Goal: Task Accomplishment & Management: Manage account settings

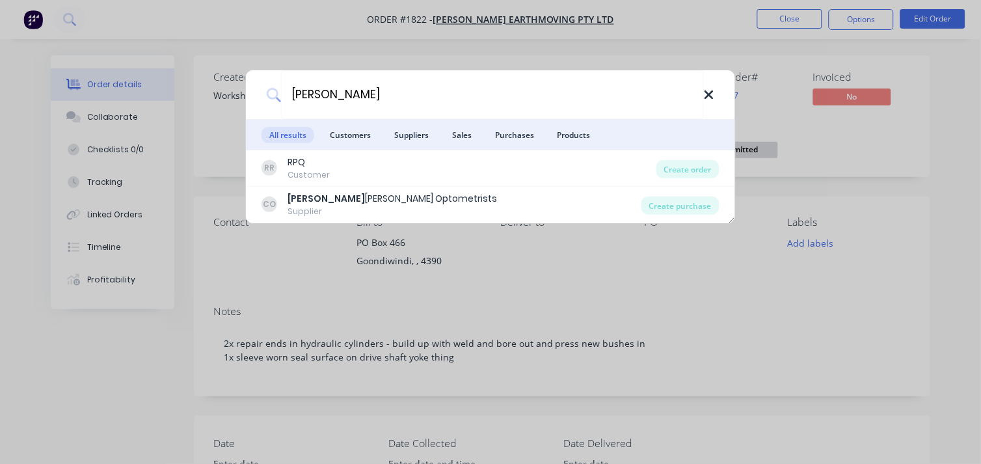
click at [714, 94] on icon at bounding box center [709, 95] width 10 height 14
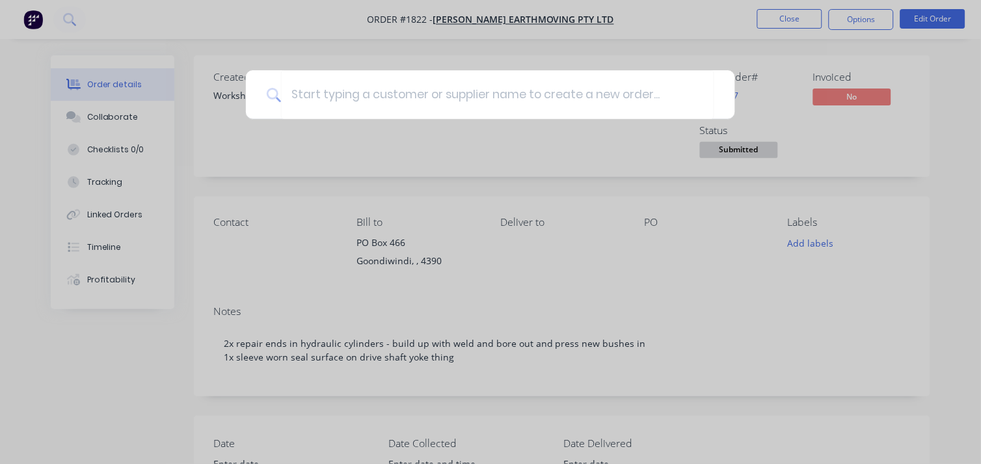
click at [791, 40] on div at bounding box center [490, 232] width 981 height 464
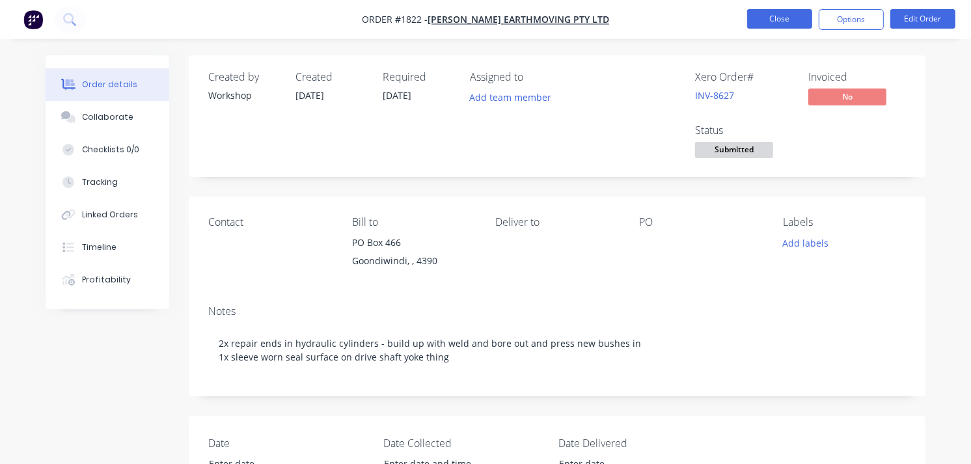
click at [764, 18] on button "Close" at bounding box center [779, 19] width 65 height 20
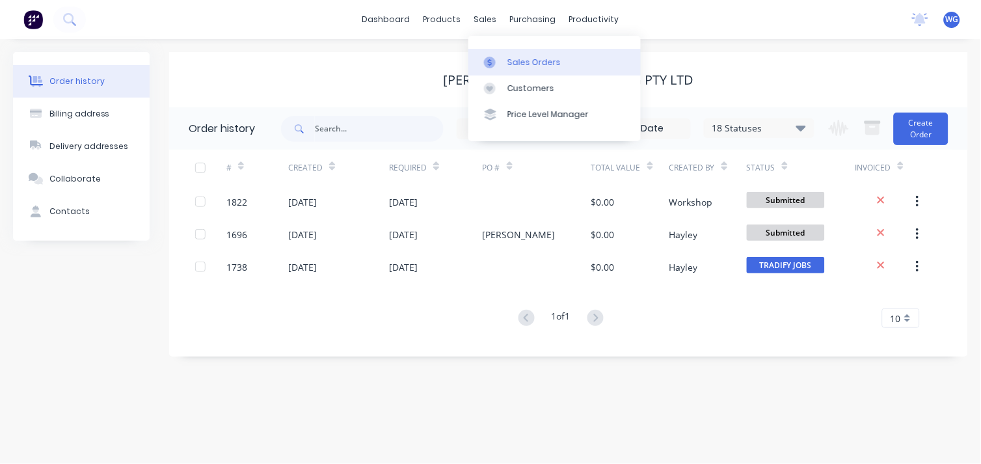
click at [496, 62] on div at bounding box center [494, 63] width 20 height 12
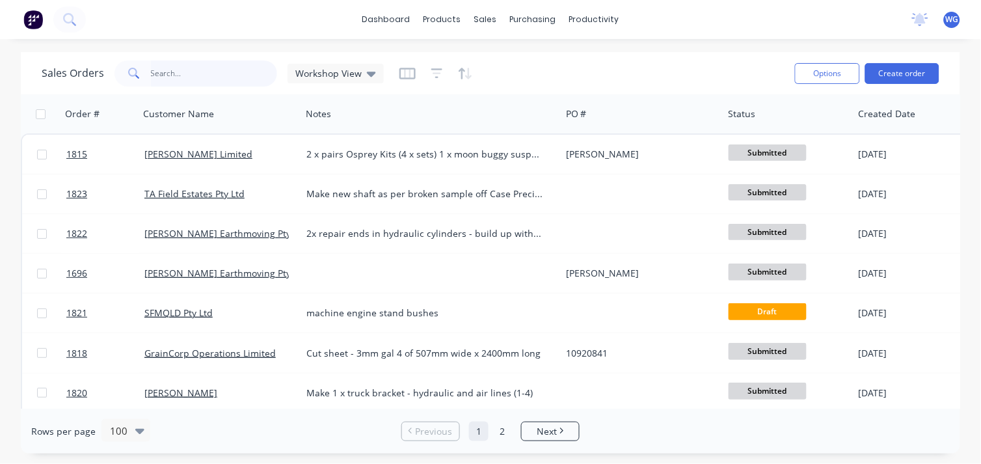
click at [186, 74] on input "text" at bounding box center [214, 74] width 127 height 26
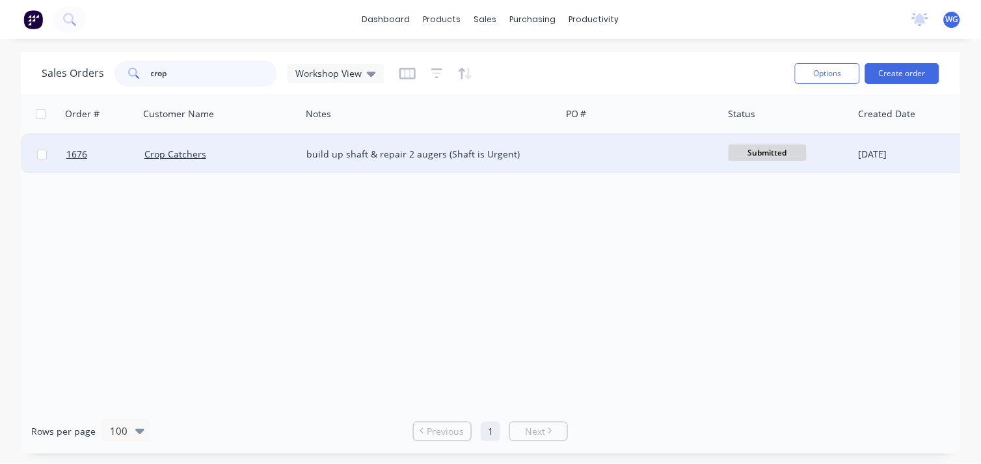
type input "crop"
click at [231, 148] on div "Crop Catchers" at bounding box center [216, 154] width 144 height 13
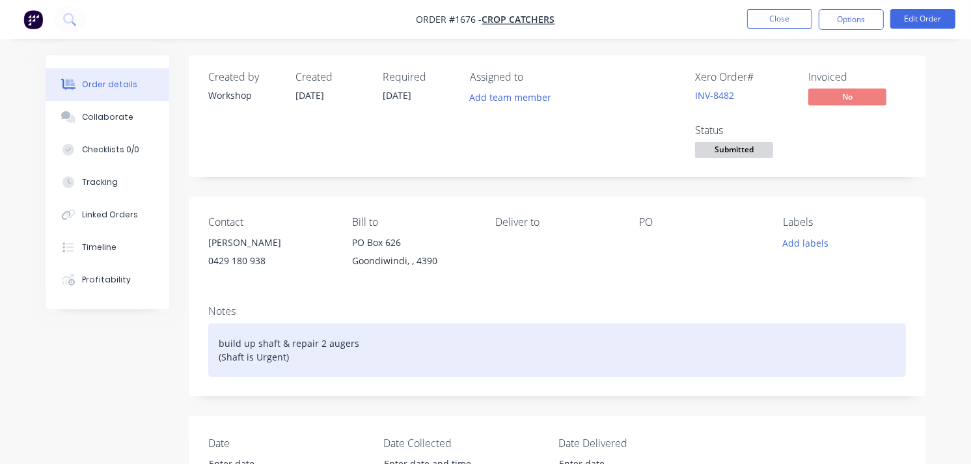
click at [322, 347] on div "build up shaft & repair 2 augers (Shaft is Urgent)" at bounding box center [557, 349] width 698 height 53
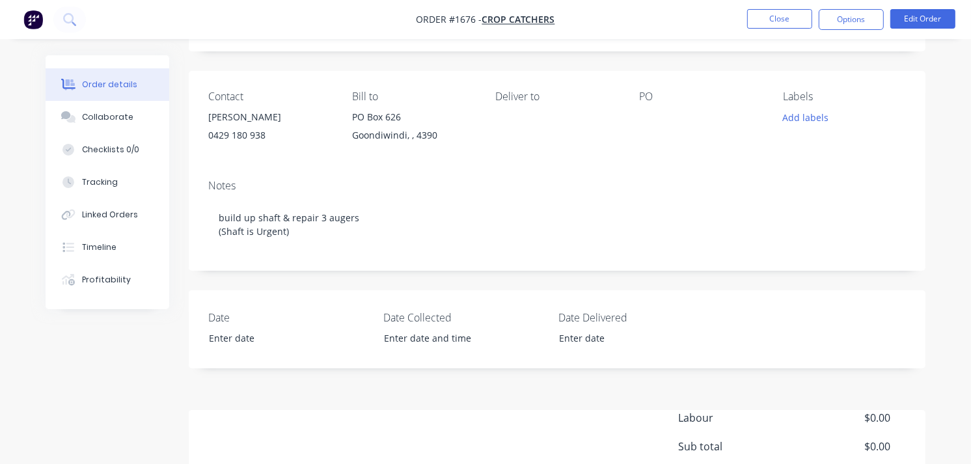
scroll to position [263, 0]
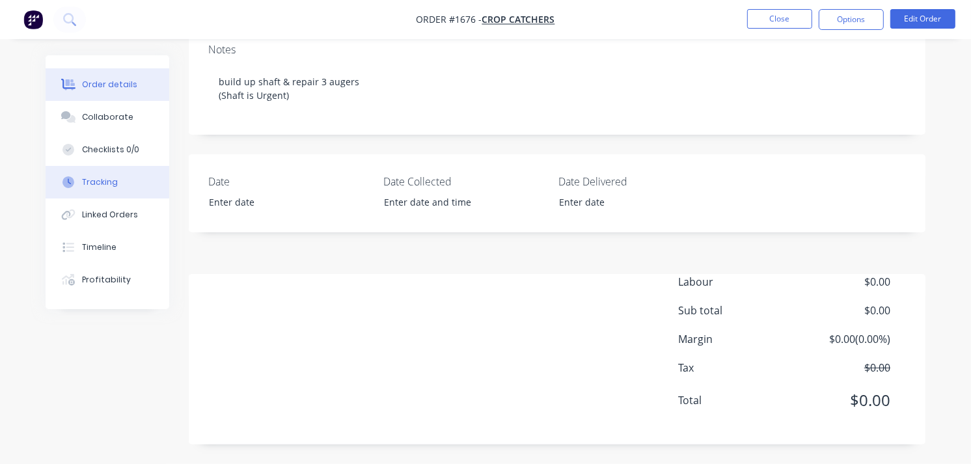
click at [119, 180] on button "Tracking" at bounding box center [108, 182] width 124 height 33
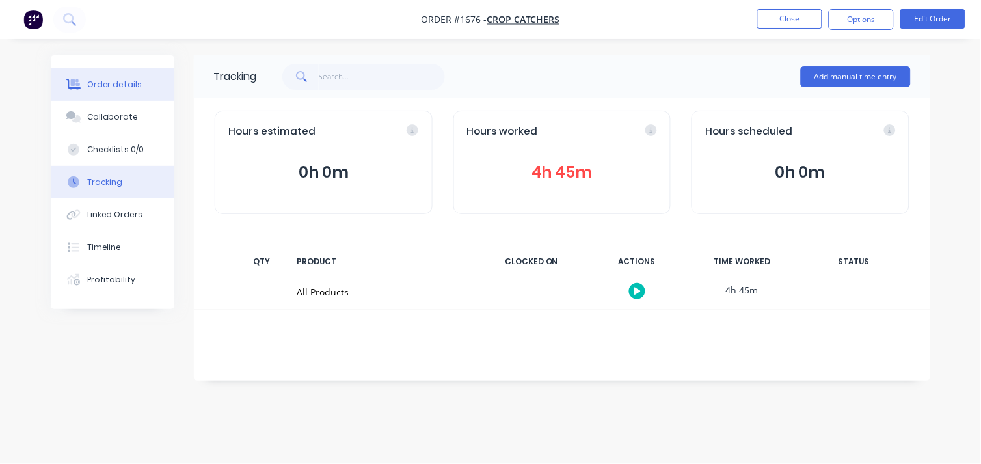
click at [118, 79] on div "Order details" at bounding box center [114, 85] width 55 height 12
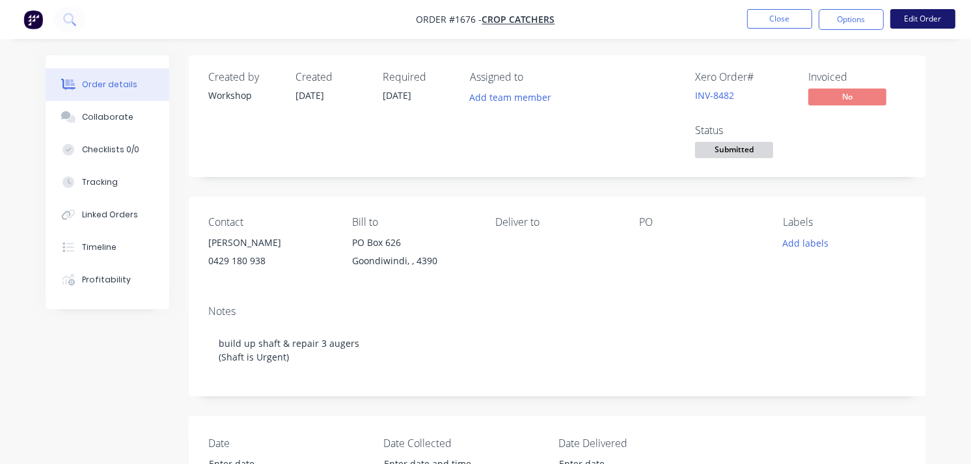
click at [916, 20] on button "Edit Order" at bounding box center [922, 19] width 65 height 20
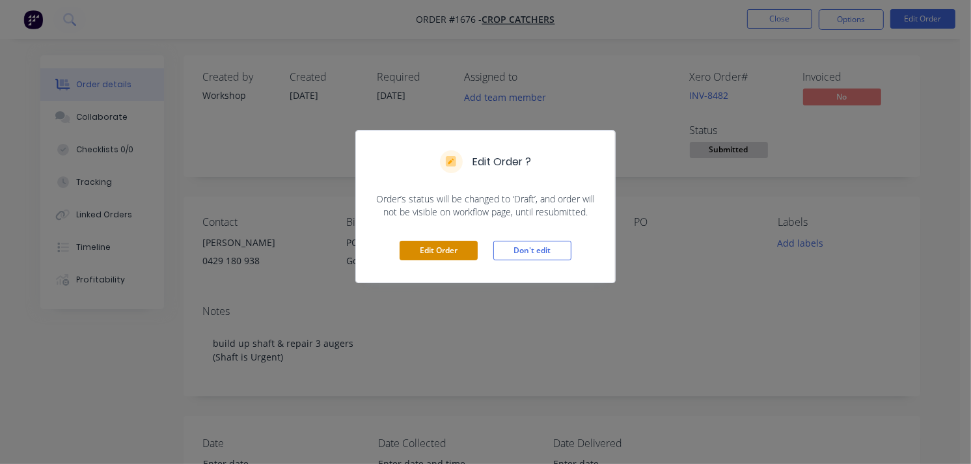
click at [455, 252] on button "Edit Order" at bounding box center [439, 251] width 78 height 20
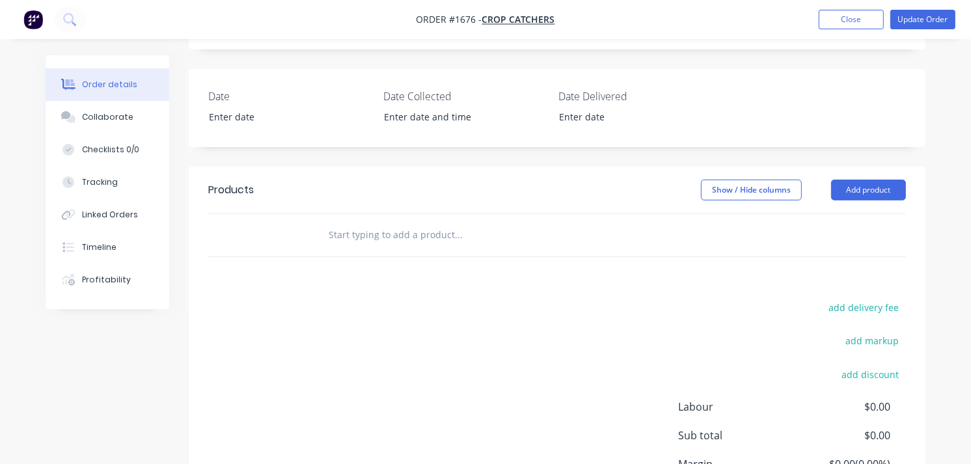
scroll to position [361, 0]
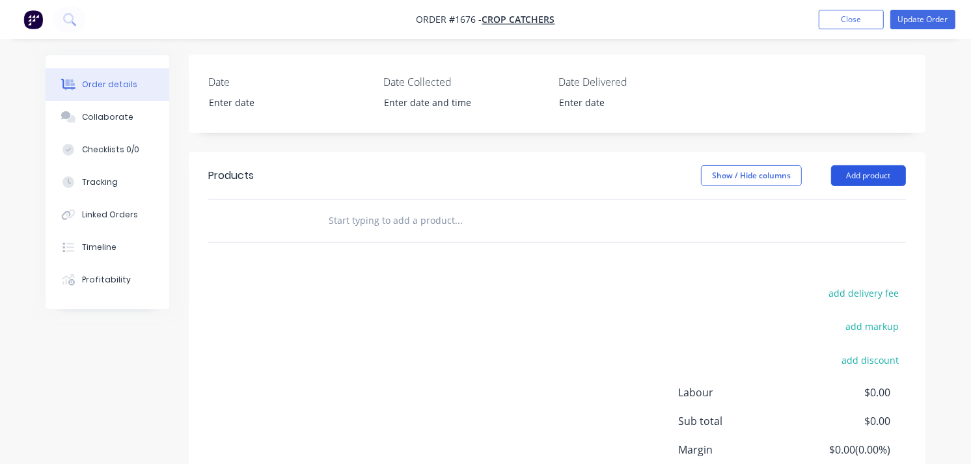
click at [875, 176] on button "Add product" at bounding box center [868, 175] width 75 height 21
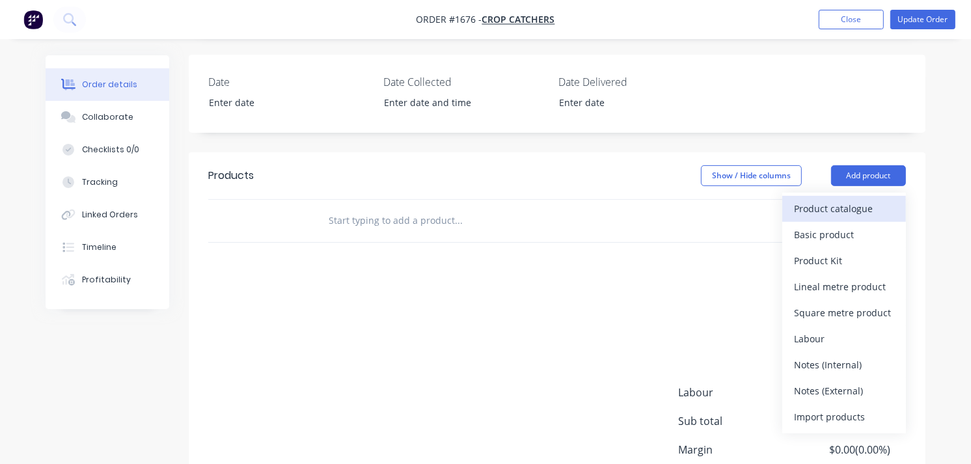
click at [833, 211] on div "Product catalogue" at bounding box center [844, 208] width 100 height 19
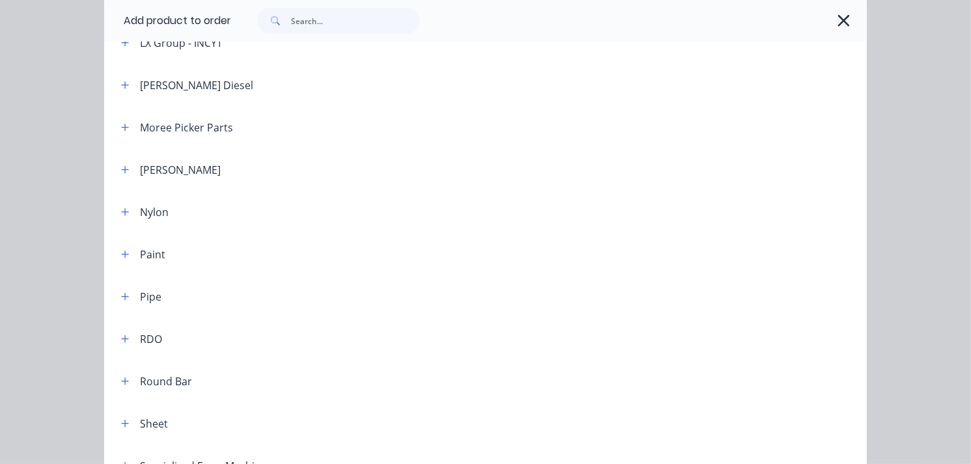
scroll to position [1374, 0]
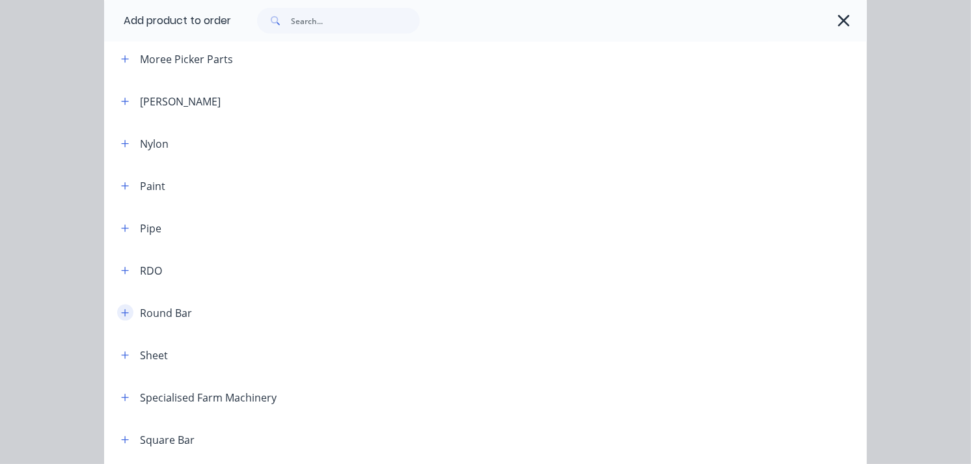
click at [122, 312] on icon "button" at bounding box center [125, 312] width 7 height 7
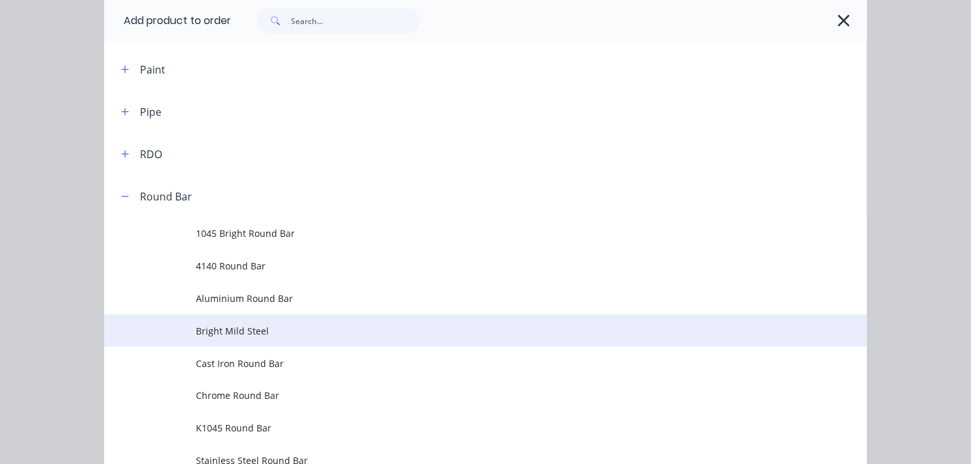
scroll to position [1518, 0]
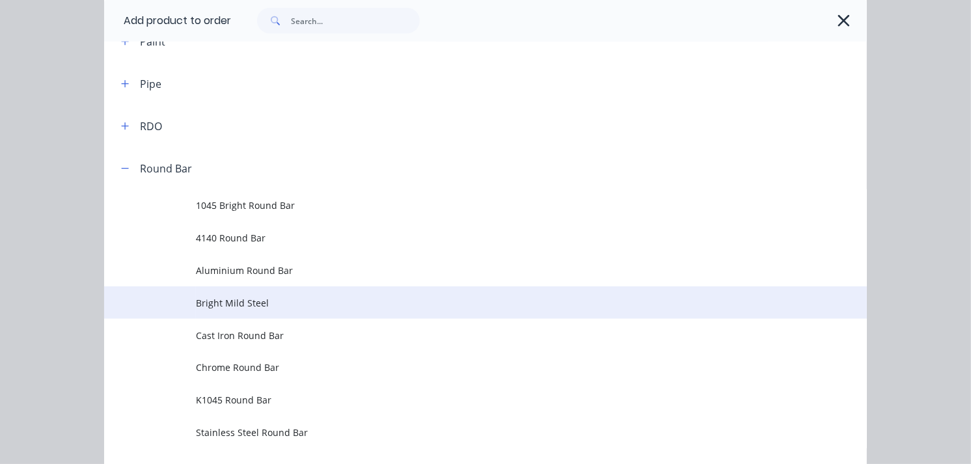
click at [238, 298] on span "Bright Mild Steel" at bounding box center [464, 303] width 537 height 14
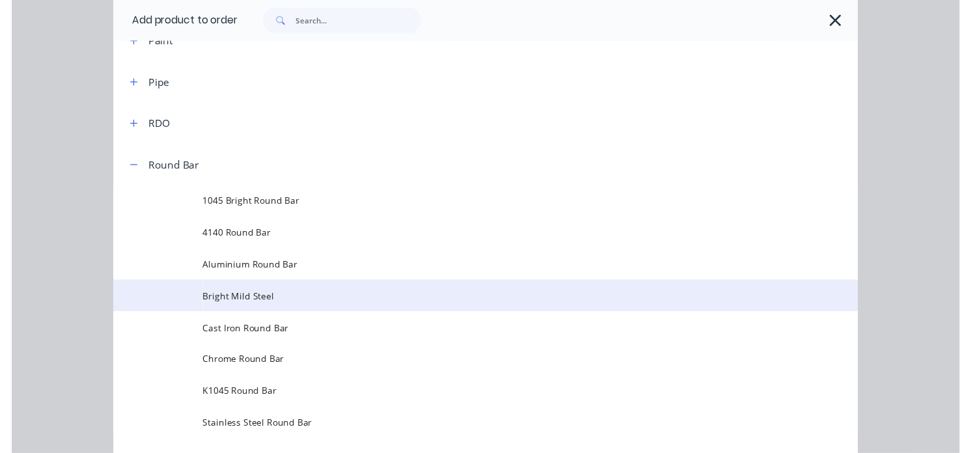
scroll to position [0, 0]
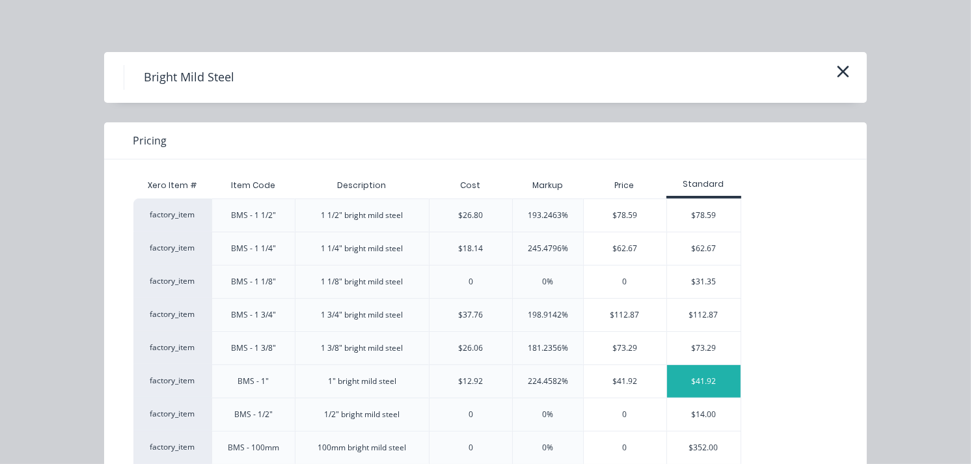
click at [714, 386] on div "$41.92" at bounding box center [704, 381] width 74 height 33
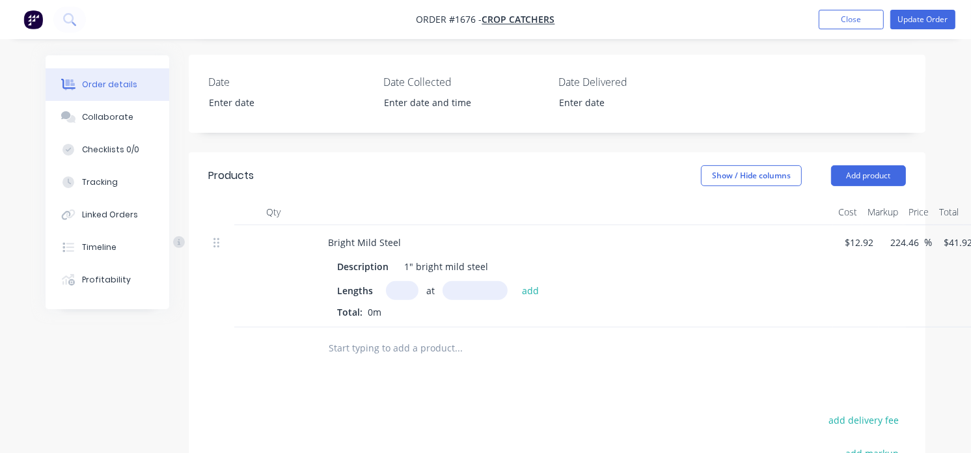
click at [401, 293] on input "text" at bounding box center [402, 290] width 33 height 19
type input "3"
click at [482, 288] on input "text" at bounding box center [474, 290] width 65 height 19
type input "1035mm"
click at [529, 292] on button "add" at bounding box center [530, 290] width 31 height 18
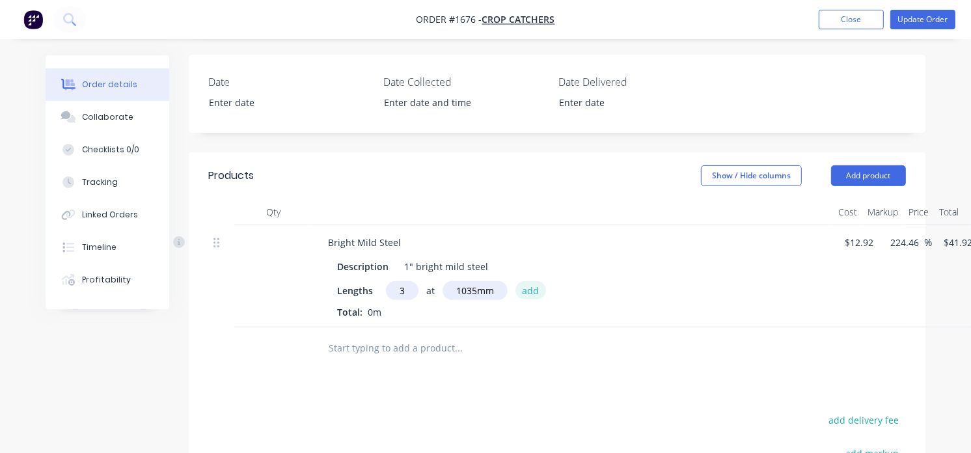
type input "$130.16"
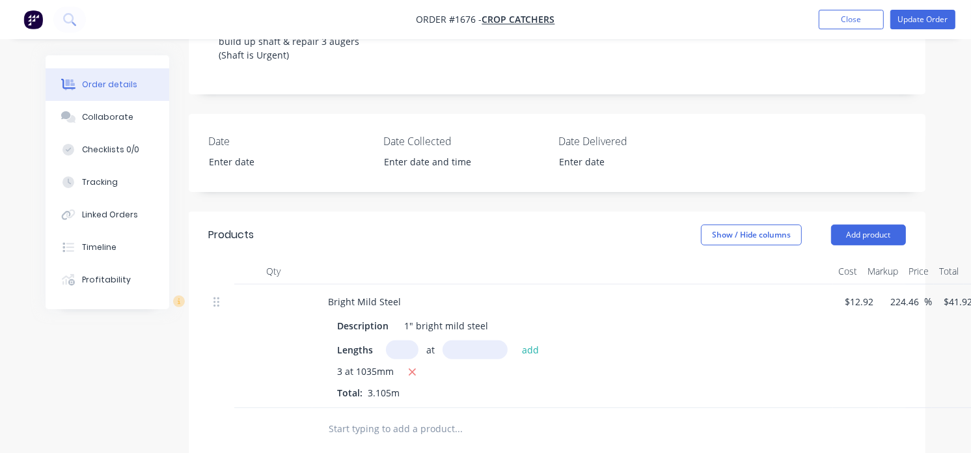
scroll to position [289, 0]
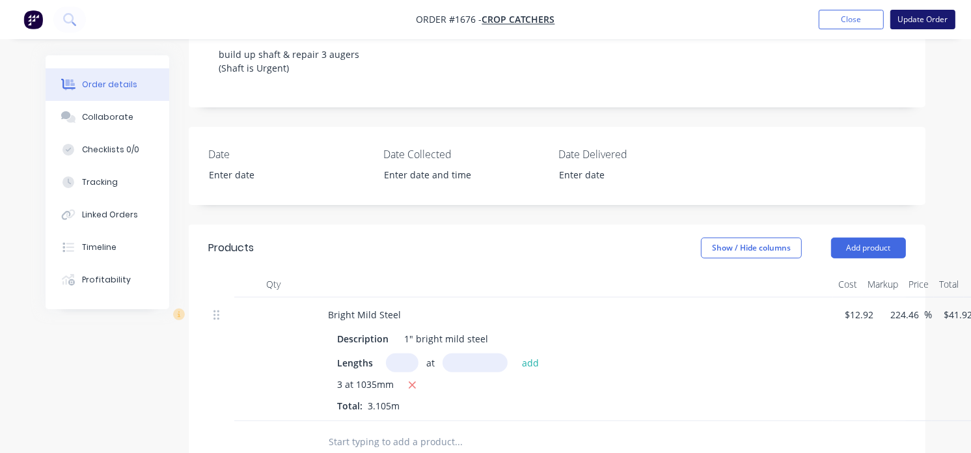
click at [917, 20] on button "Update Order" at bounding box center [922, 20] width 65 height 20
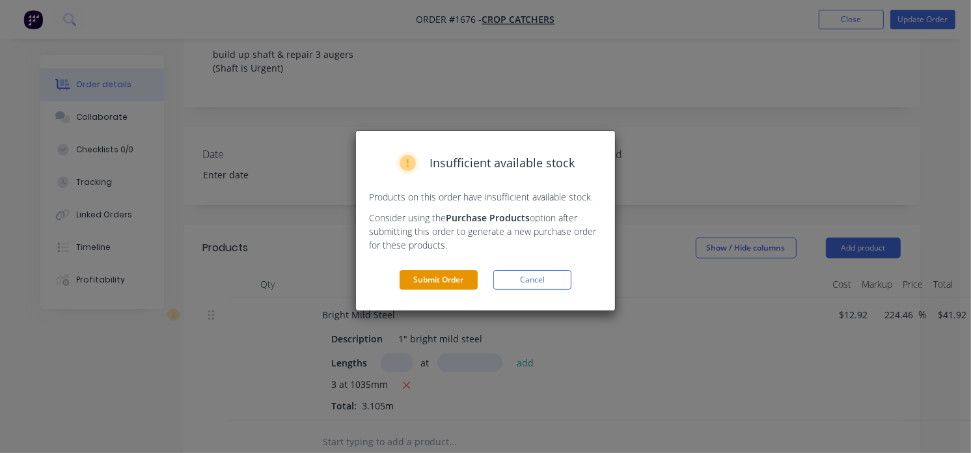
click at [411, 278] on button "Submit Order" at bounding box center [439, 280] width 78 height 20
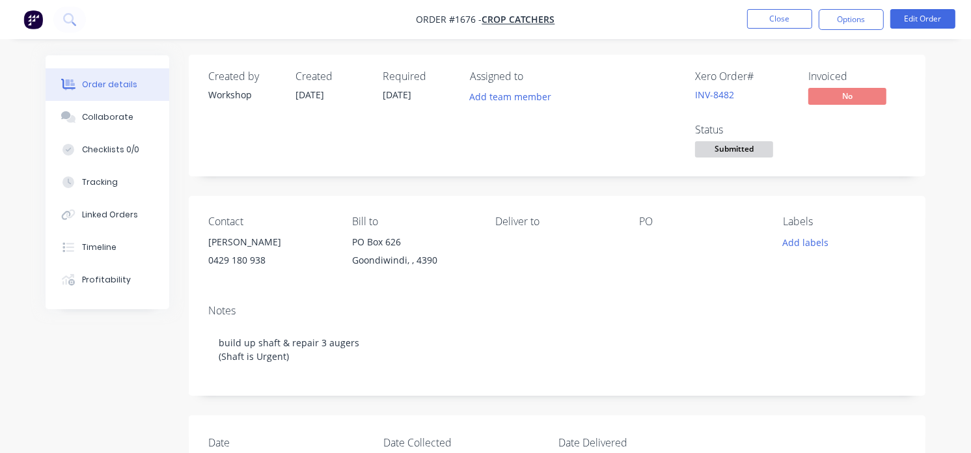
scroll to position [0, 0]
